Goal: Task Accomplishment & Management: Use online tool/utility

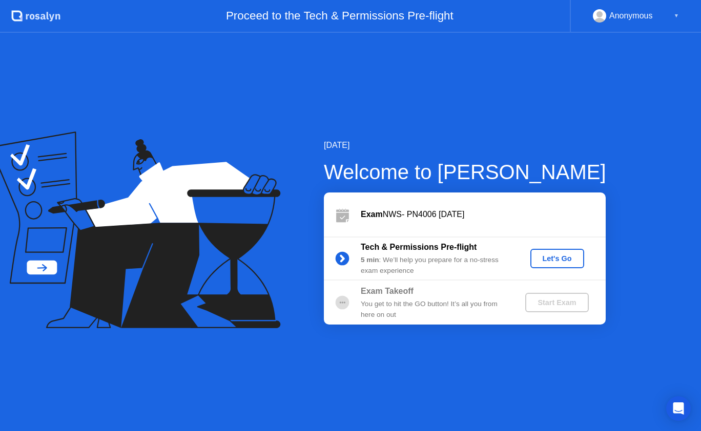
click at [571, 263] on div "Let's Go" at bounding box center [557, 259] width 46 height 8
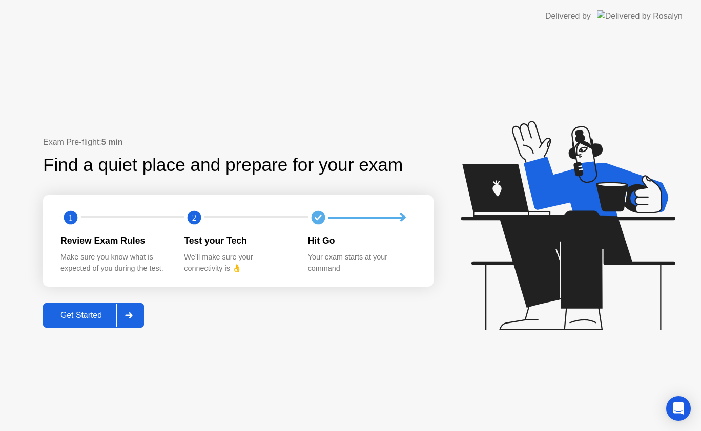
click at [92, 320] on div "Get Started" at bounding box center [81, 315] width 70 height 9
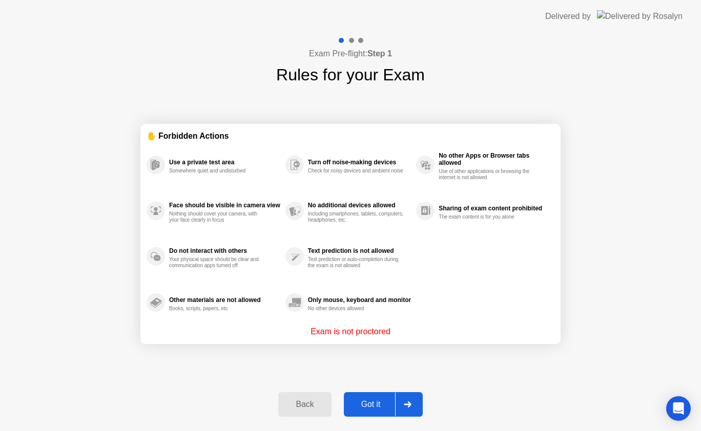
click at [381, 402] on div "Got it" at bounding box center [371, 404] width 48 height 9
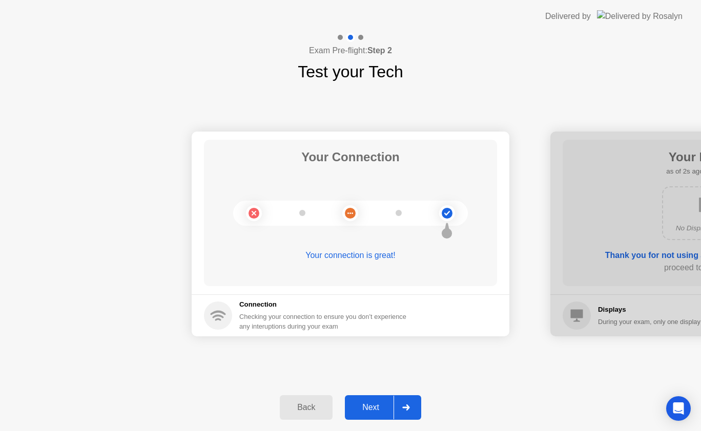
click at [380, 406] on div "Next" at bounding box center [371, 407] width 46 height 9
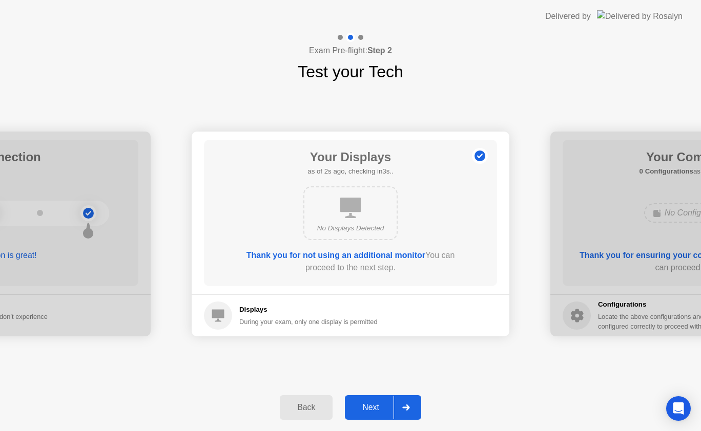
click at [380, 406] on div "Next" at bounding box center [371, 407] width 46 height 9
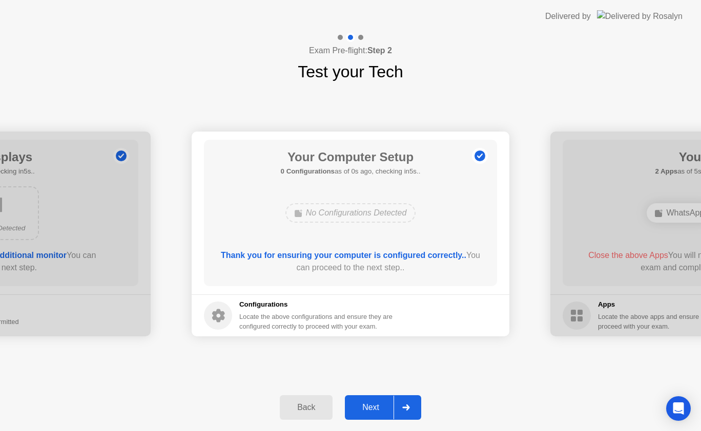
click at [383, 404] on div "Next" at bounding box center [371, 407] width 46 height 9
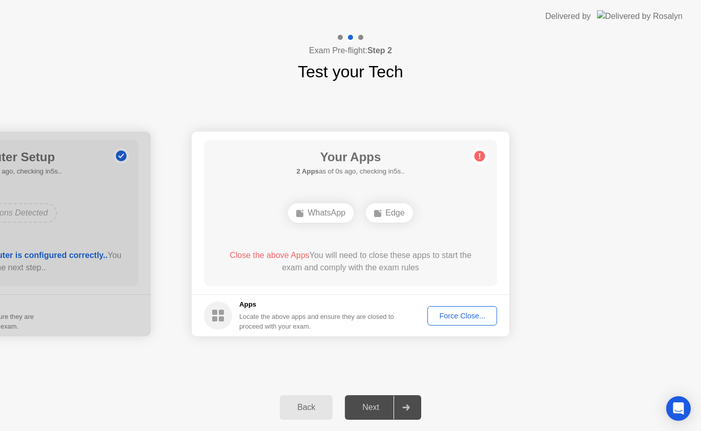
click at [461, 319] on div "Force Close..." at bounding box center [462, 316] width 63 height 8
click at [452, 320] on div "Force Close..." at bounding box center [462, 316] width 63 height 8
click at [450, 313] on div "Force Close..." at bounding box center [462, 316] width 63 height 8
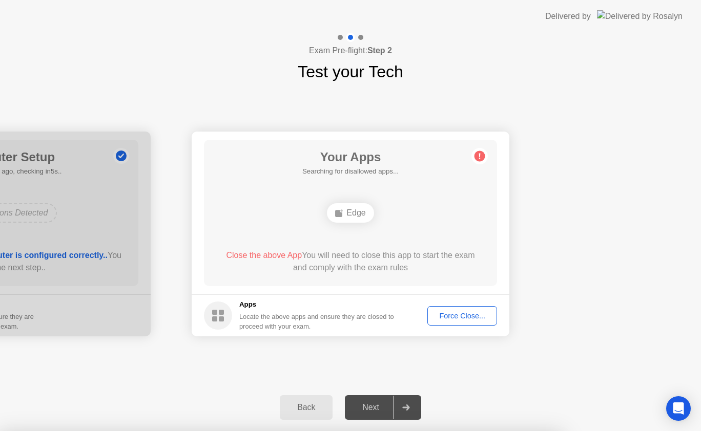
click at [363, 406] on div "Next" at bounding box center [371, 407] width 46 height 9
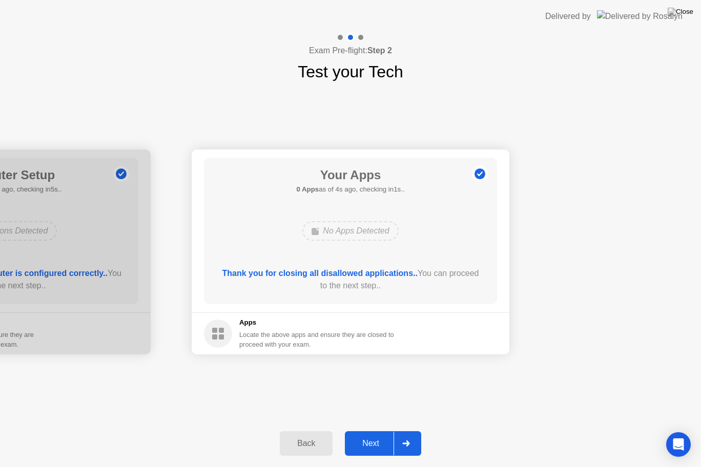
click at [376, 431] on button "Next" at bounding box center [383, 443] width 76 height 25
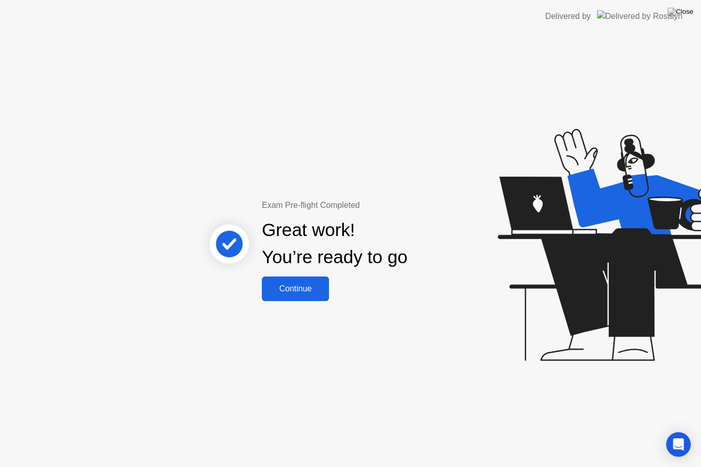
click at [307, 286] on div "Continue" at bounding box center [295, 288] width 61 height 9
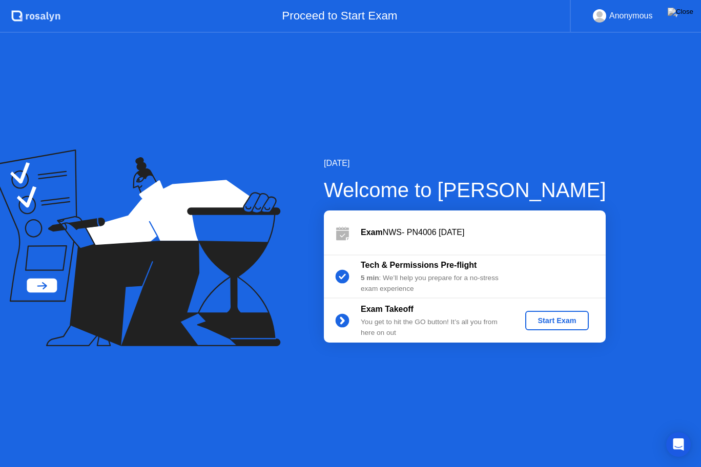
click at [567, 324] on div "Start Exam" at bounding box center [556, 321] width 55 height 8
